Goal: Task Accomplishment & Management: Use online tool/utility

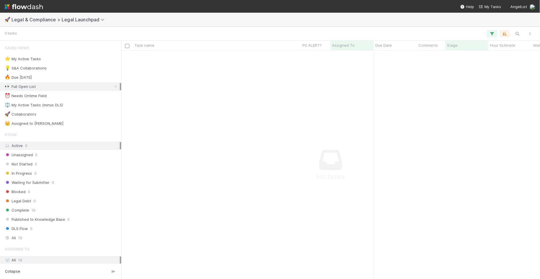
scroll to position [228, 419]
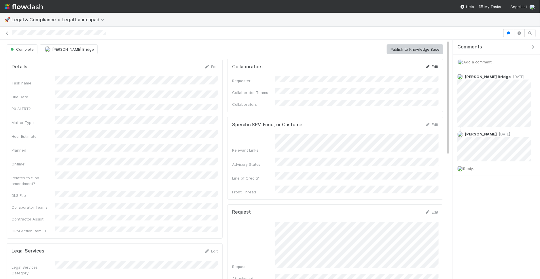
click at [431, 67] on link "Edit" at bounding box center [432, 66] width 14 height 5
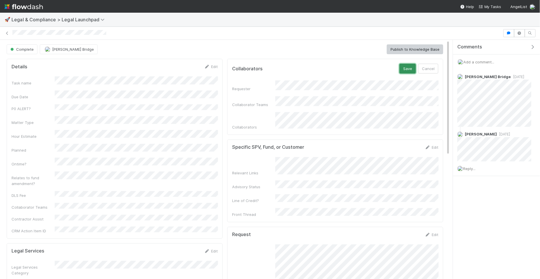
click at [408, 65] on button "Save" at bounding box center [408, 69] width 16 height 10
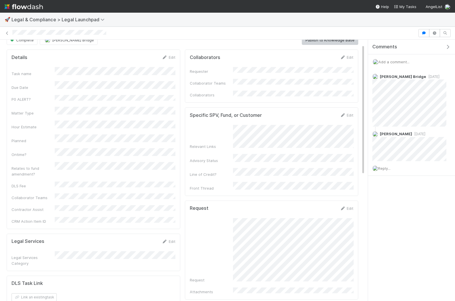
scroll to position [8, 0]
